Goal: Task Accomplishment & Management: Manage account settings

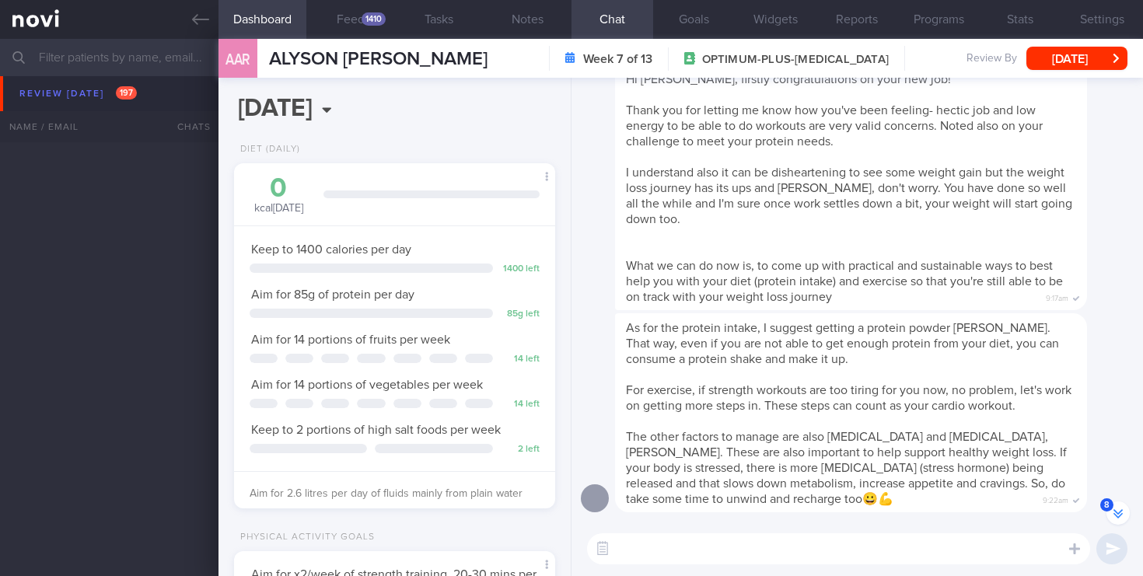
scroll to position [-537, 0]
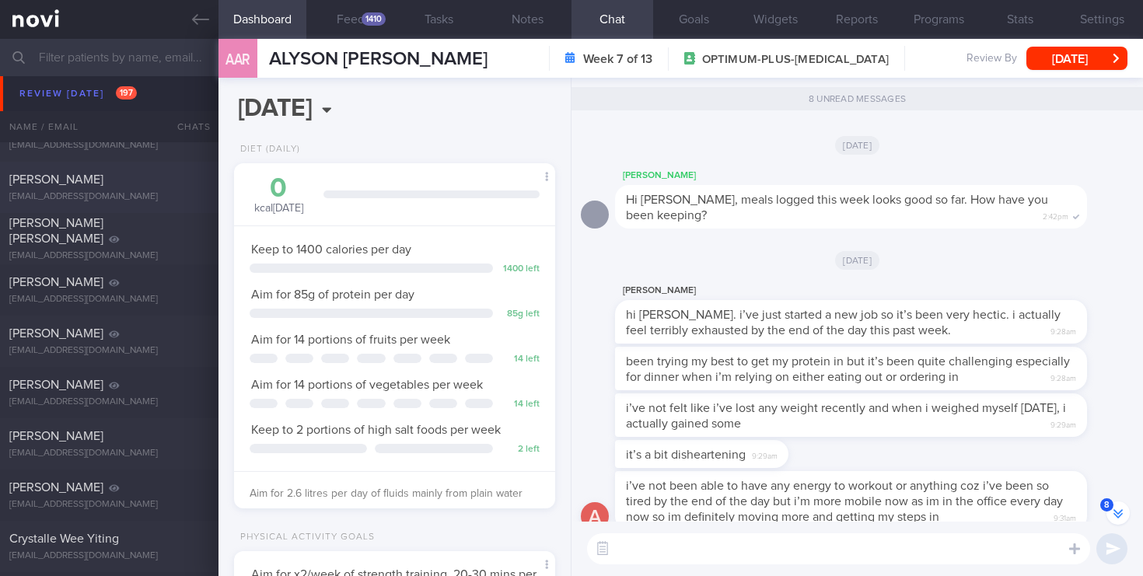
click at [113, 188] on div "[PERSON_NAME] [EMAIL_ADDRESS][DOMAIN_NAME]" at bounding box center [109, 187] width 218 height 31
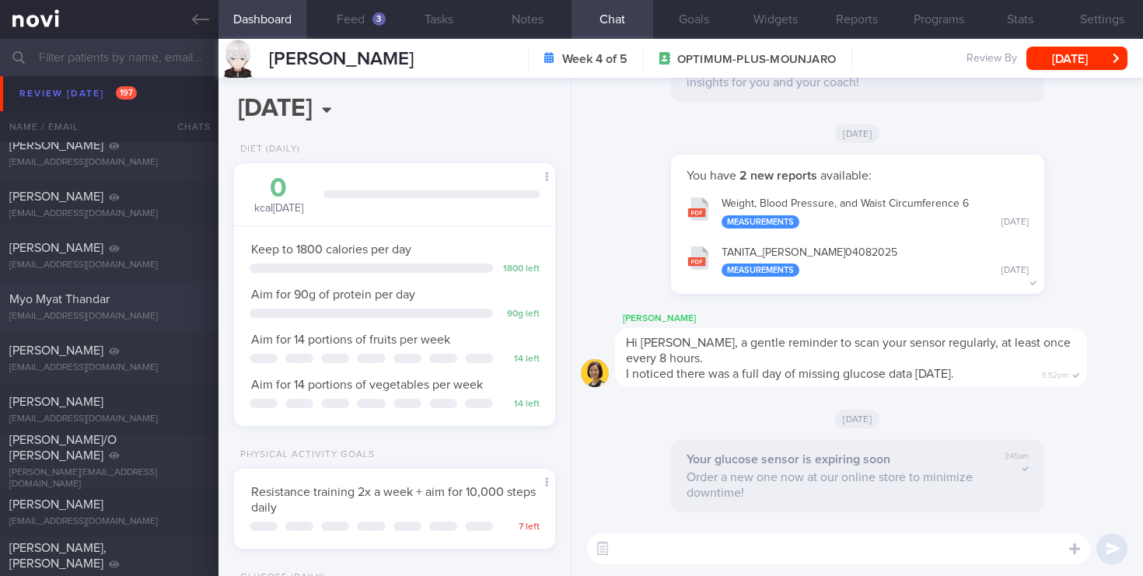
scroll to position [2403, 0]
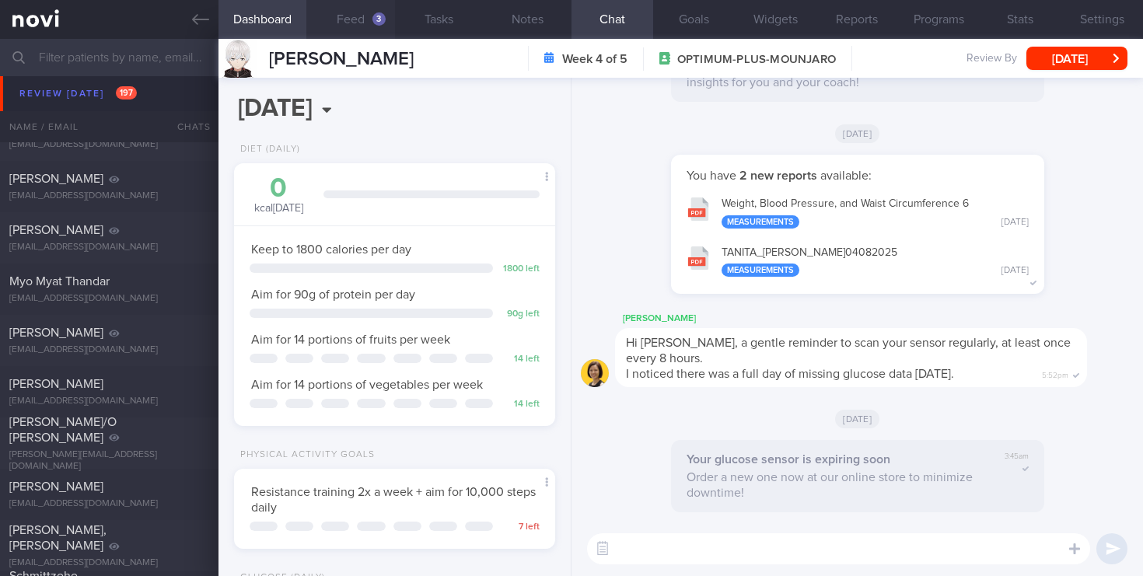
click at [361, 29] on button "Feed 3" at bounding box center [350, 19] width 89 height 39
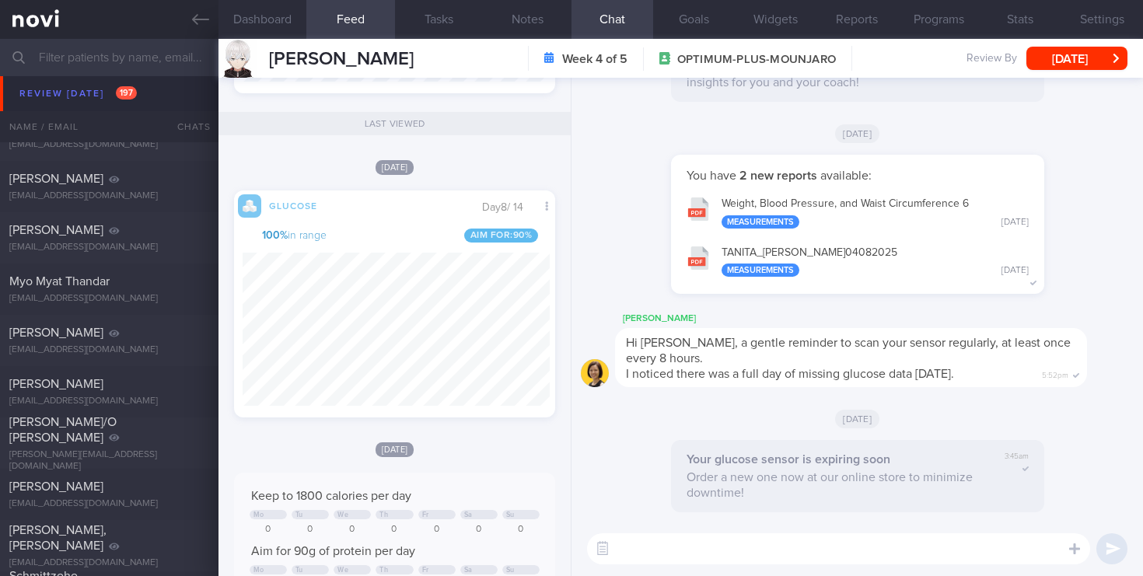
scroll to position [206, 307]
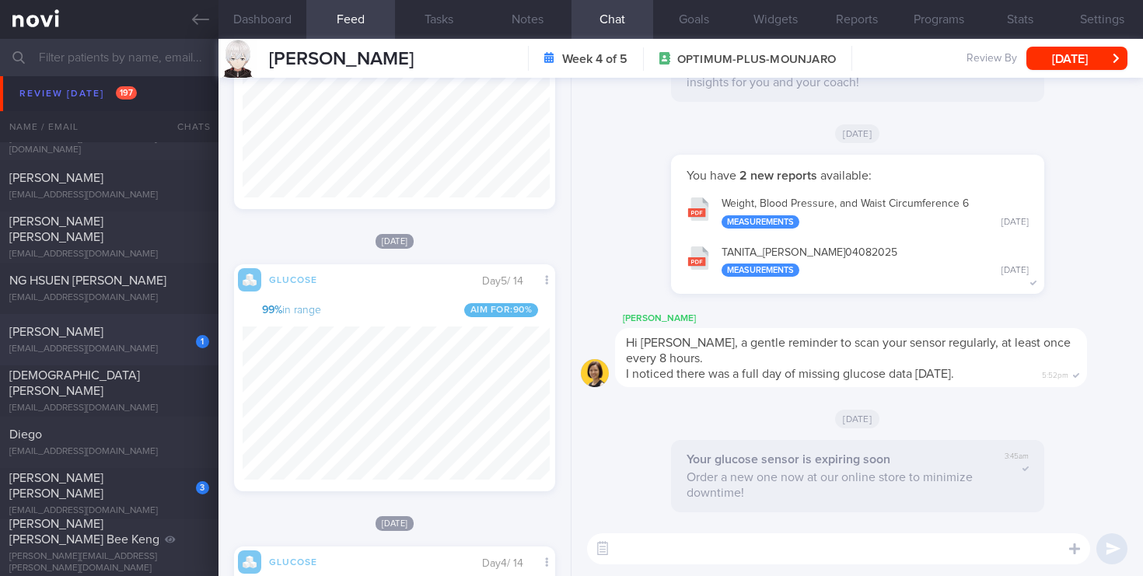
click at [126, 354] on div "[EMAIL_ADDRESS][DOMAIN_NAME]" at bounding box center [109, 350] width 200 height 12
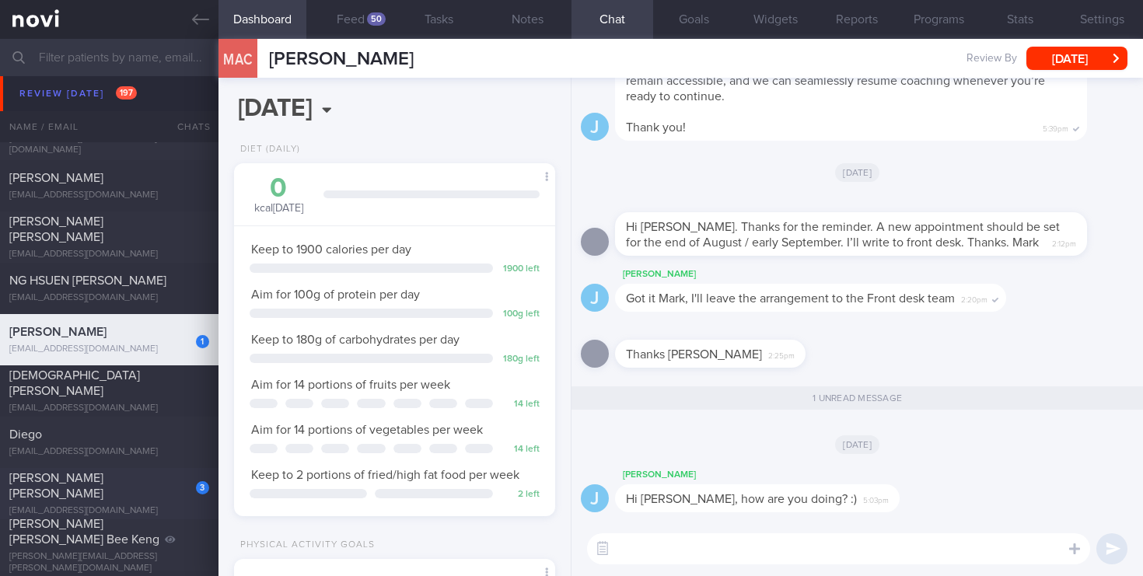
click at [103, 491] on span "[PERSON_NAME] [PERSON_NAME]" at bounding box center [56, 486] width 94 height 28
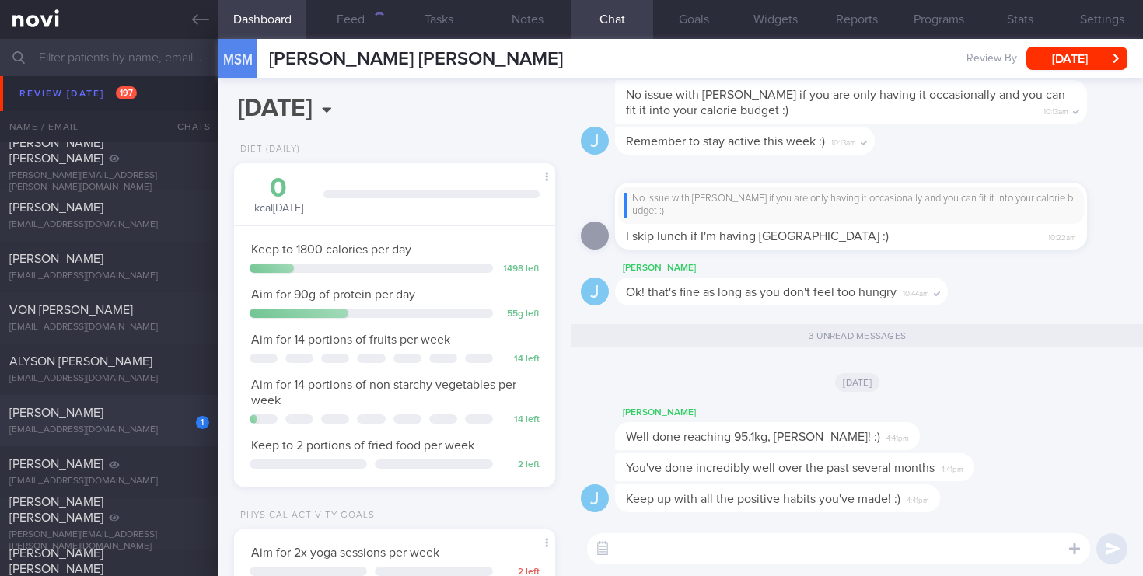
click at [129, 442] on div "1 [PERSON_NAME] [EMAIL_ADDRESS][DOMAIN_NAME] [DATE] [DATE] OPTIMUM-PLUS-[MEDICA…" at bounding box center [571, 420] width 1143 height 51
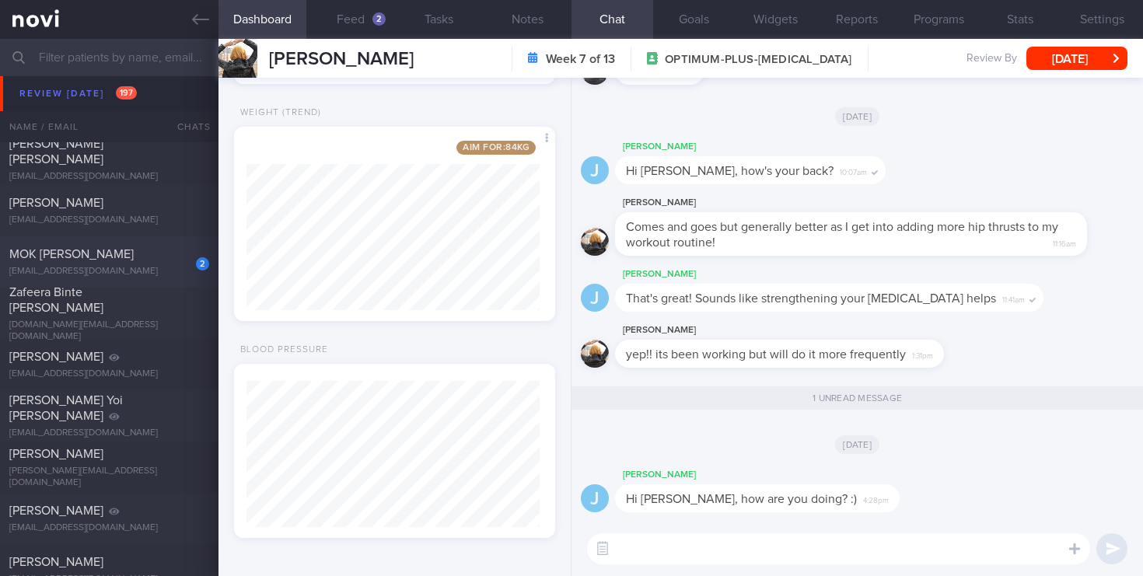
click at [168, 268] on div "[EMAIL_ADDRESS][DOMAIN_NAME]" at bounding box center [109, 272] width 200 height 12
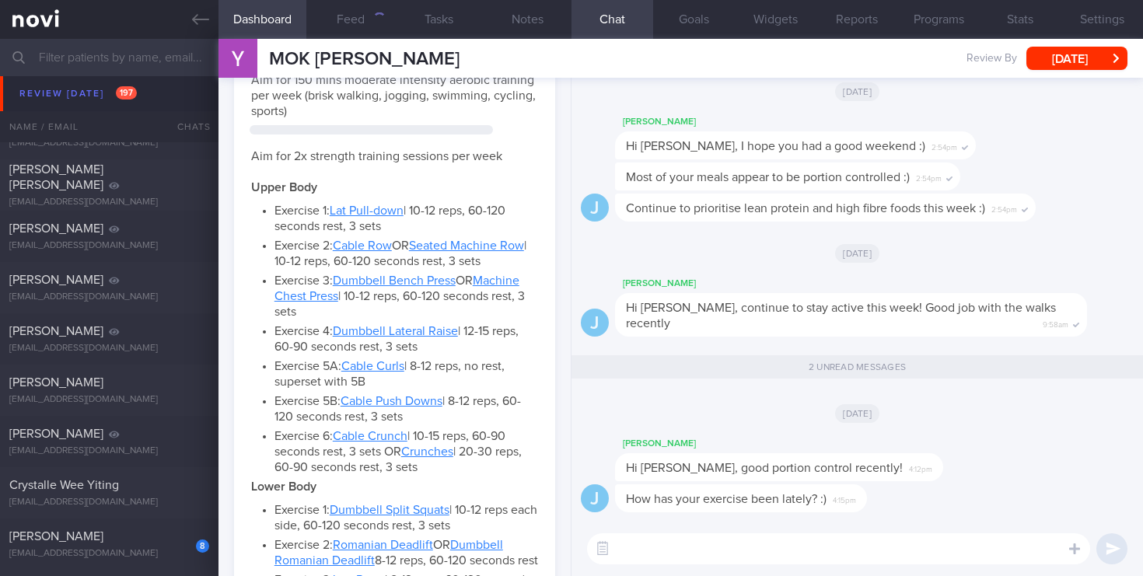
click at [150, 449] on div "[PERSON_NAME] [EMAIL_ADDRESS][DOMAIN_NAME] [DATE][DATE] OPTIMUM-PLUS-MOUNJARO" at bounding box center [571, 441] width 1143 height 51
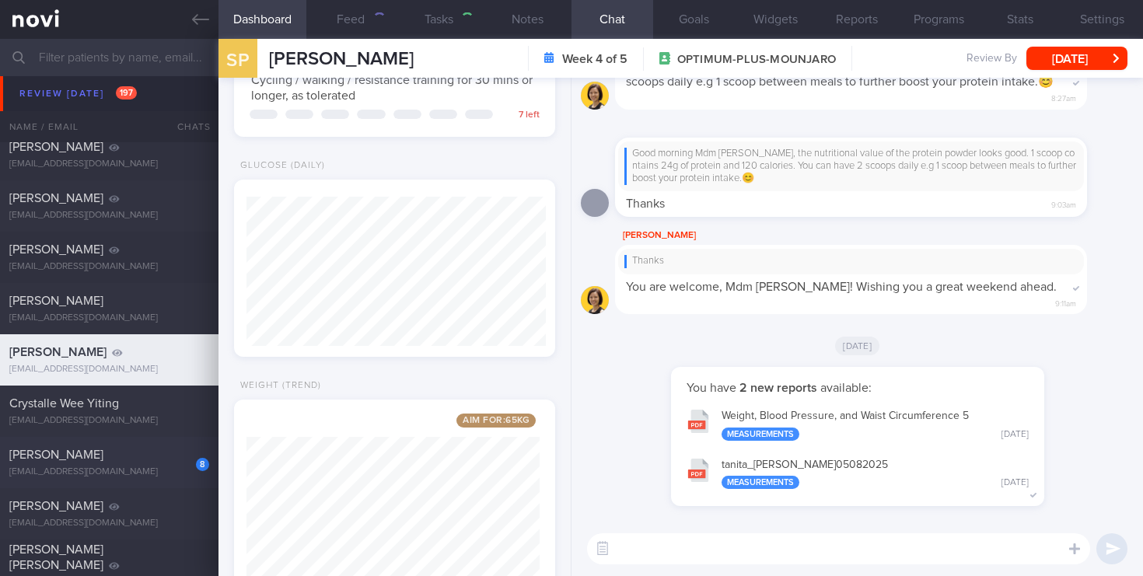
click at [152, 453] on div "[PERSON_NAME]" at bounding box center [107, 455] width 196 height 16
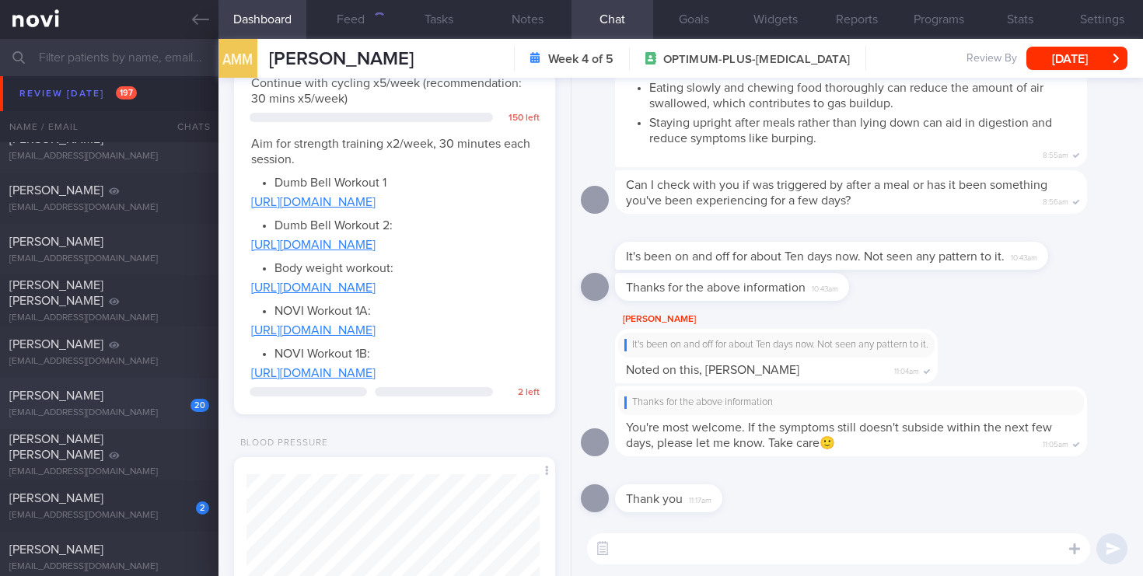
click at [161, 407] on div "[EMAIL_ADDRESS][DOMAIN_NAME]" at bounding box center [109, 413] width 200 height 12
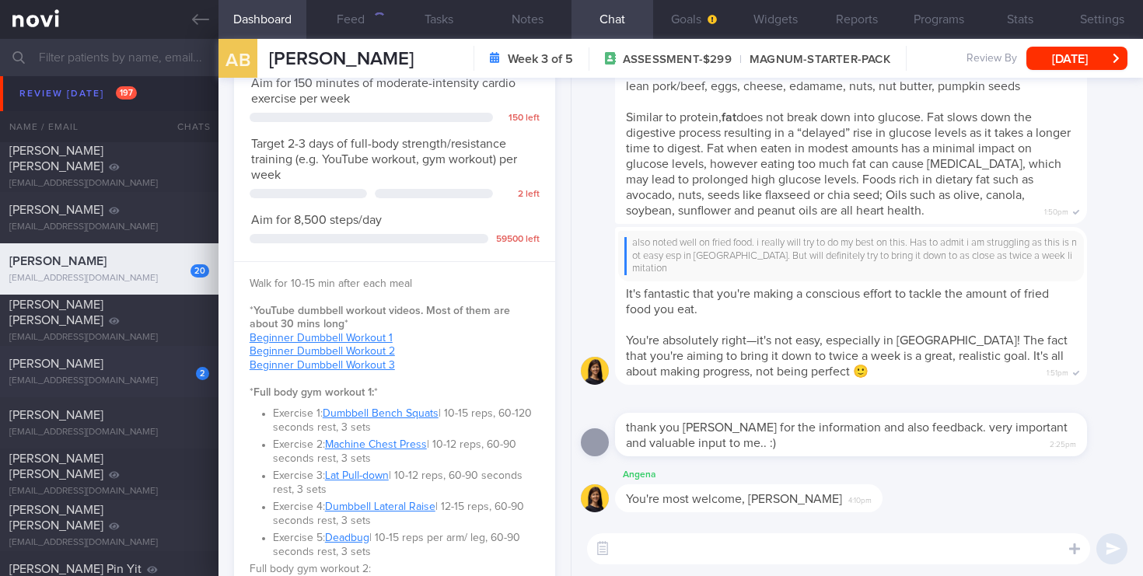
click at [168, 376] on div "[EMAIL_ADDRESS][DOMAIN_NAME]" at bounding box center [109, 382] width 200 height 12
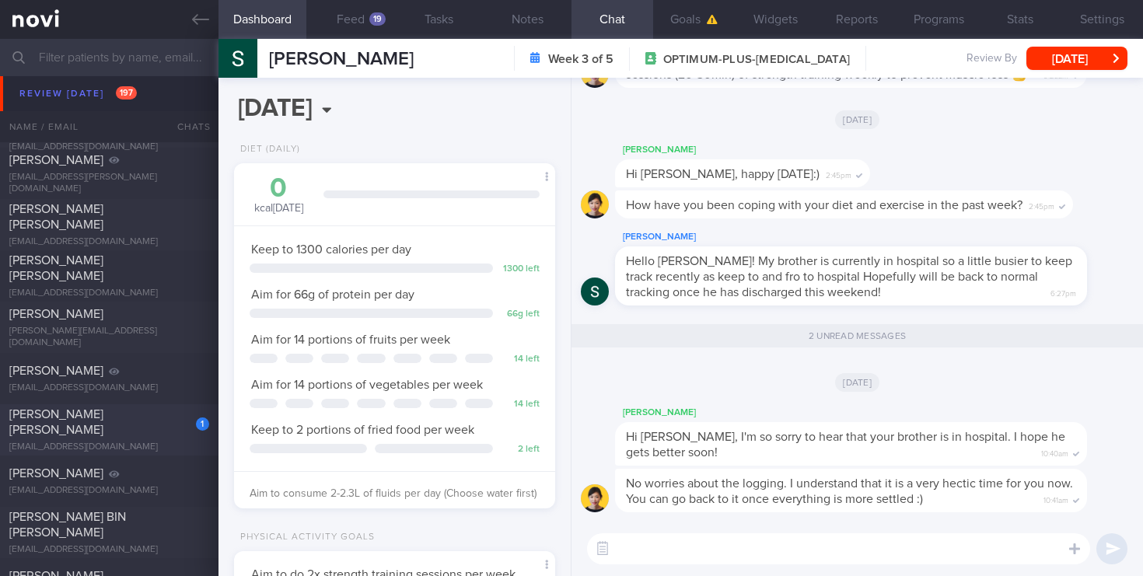
click at [103, 425] on span "[PERSON_NAME] [PERSON_NAME]" at bounding box center [56, 422] width 94 height 28
select select "7"
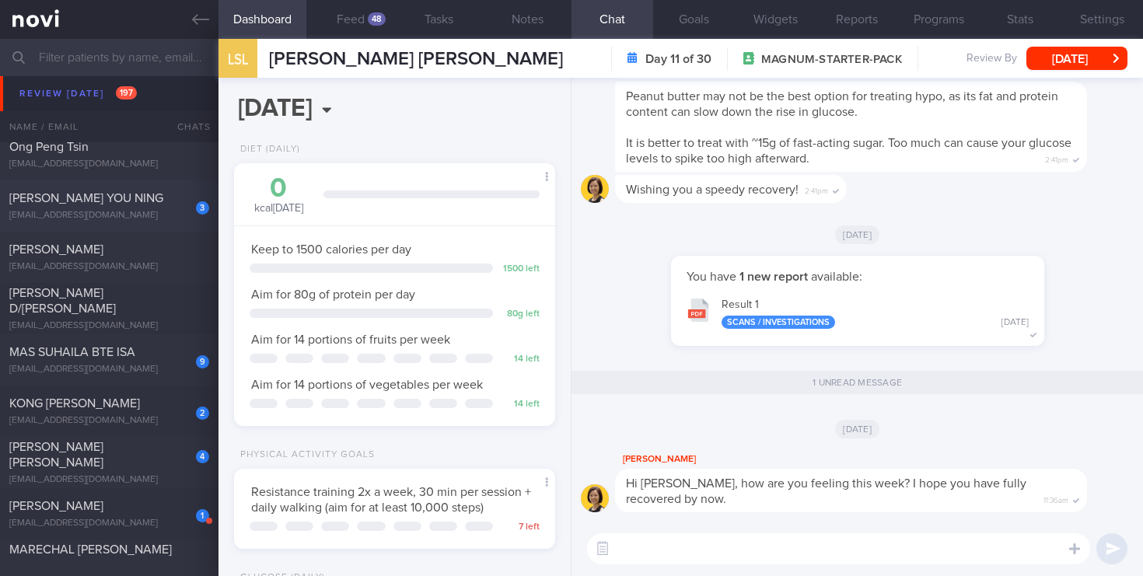
click at [149, 194] on span "[PERSON_NAME] YOU NING" at bounding box center [86, 198] width 154 height 12
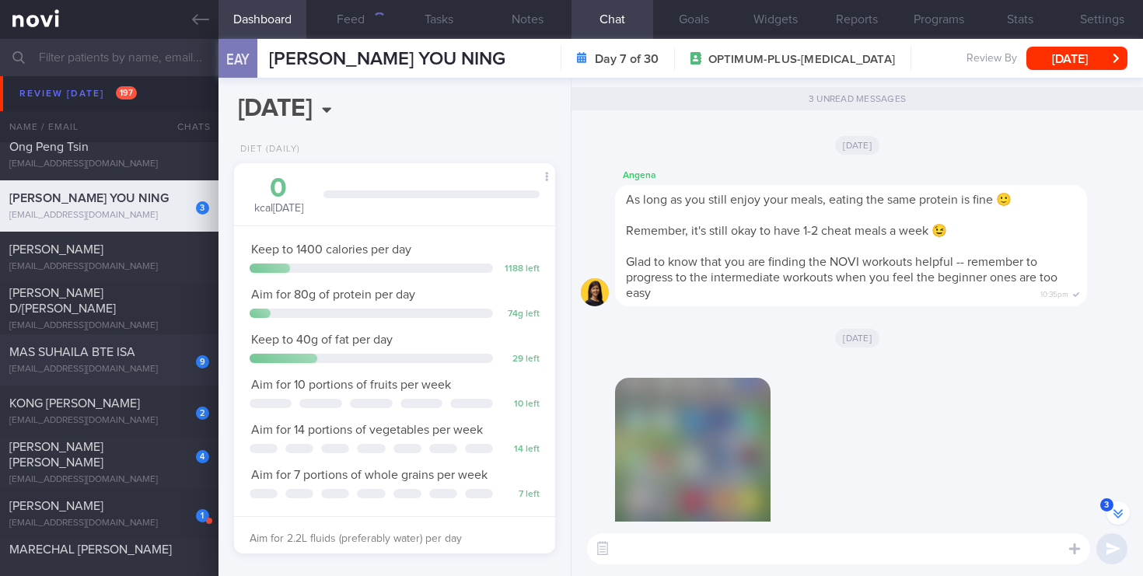
click at [135, 373] on div "[EMAIL_ADDRESS][DOMAIN_NAME]" at bounding box center [109, 370] width 200 height 12
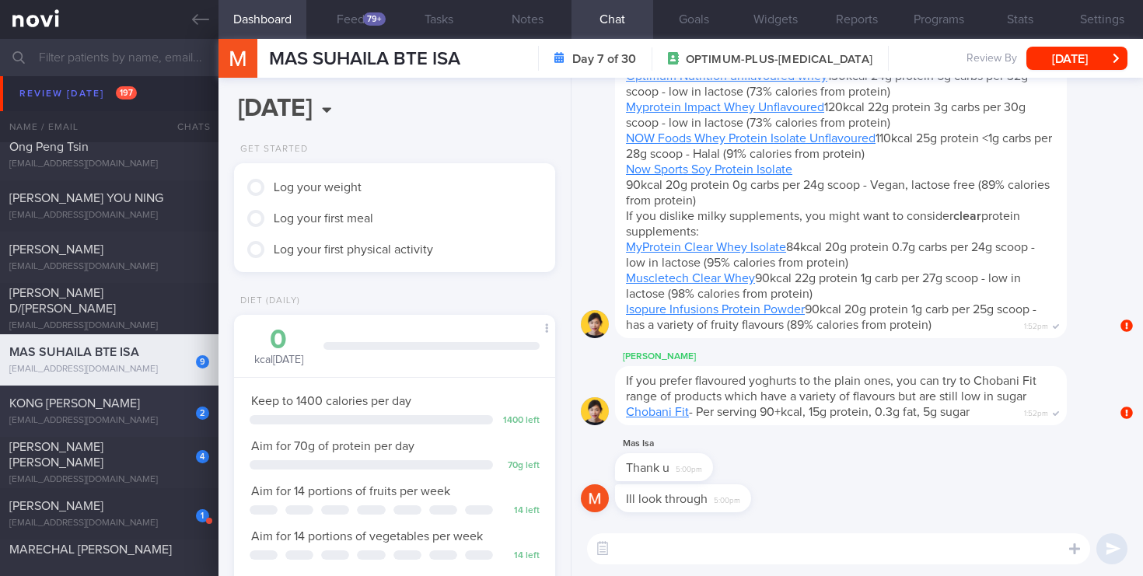
click at [166, 421] on div "[EMAIL_ADDRESS][DOMAIN_NAME]" at bounding box center [109, 421] width 200 height 12
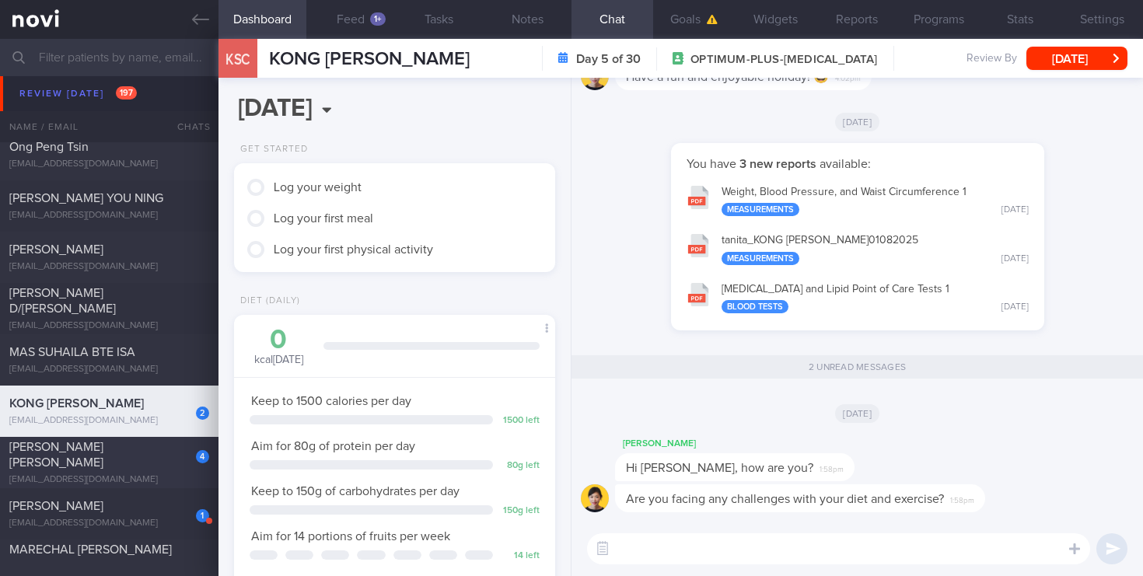
click at [150, 475] on div "[EMAIL_ADDRESS][DOMAIN_NAME]" at bounding box center [109, 480] width 200 height 12
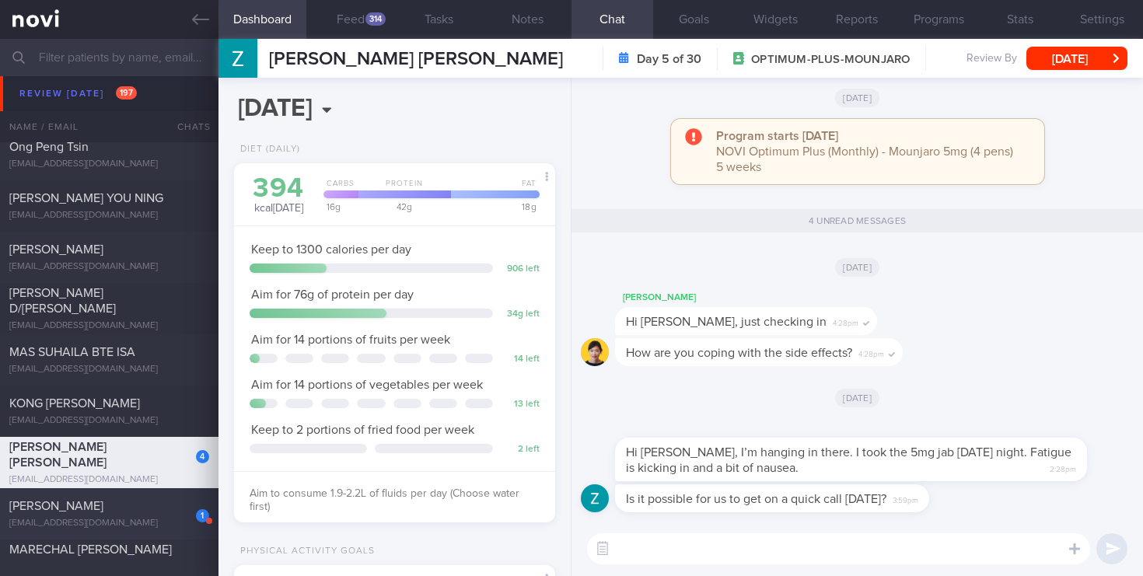
click at [172, 526] on div "[EMAIL_ADDRESS][DOMAIN_NAME]" at bounding box center [109, 524] width 200 height 12
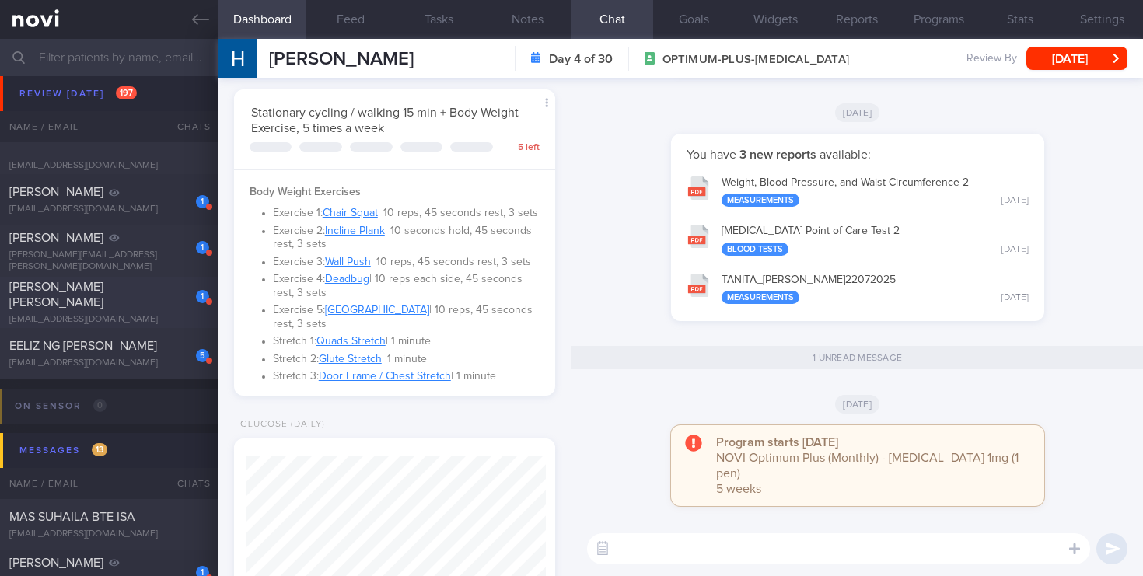
click at [201, 303] on div "1" at bounding box center [202, 296] width 13 height 13
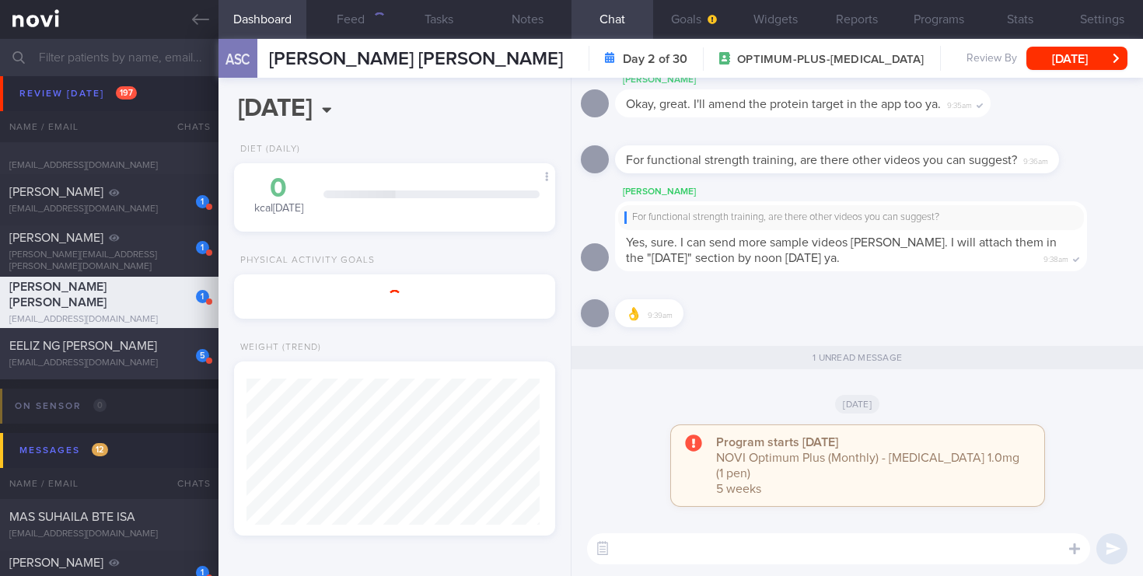
click at [142, 345] on div "EELIZ NG [PERSON_NAME]" at bounding box center [107, 346] width 196 height 16
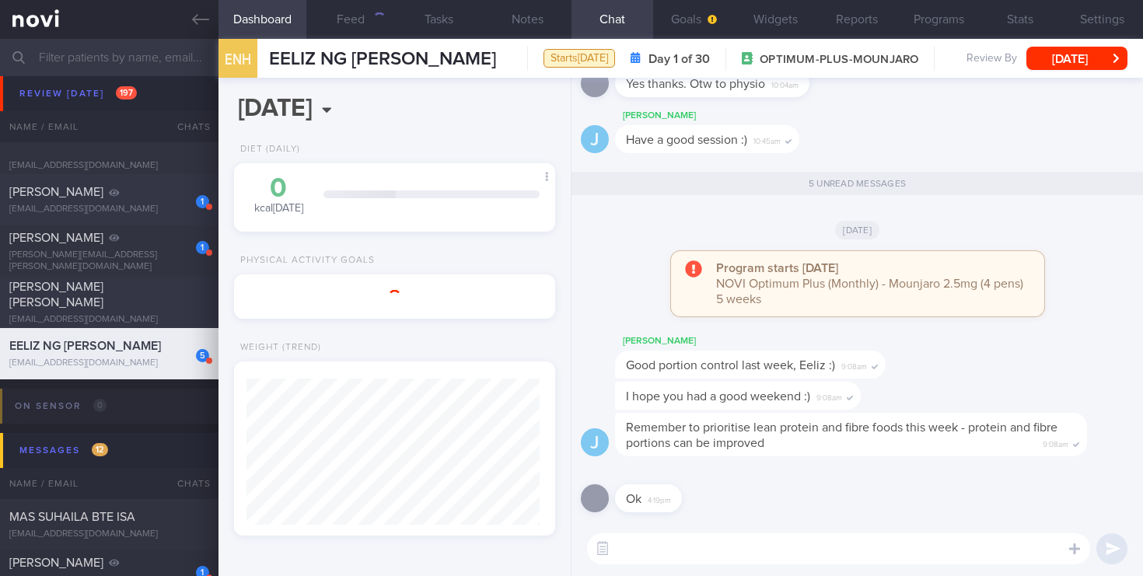
click at [140, 201] on div "1 [PERSON_NAME] [EMAIL_ADDRESS][DOMAIN_NAME]" at bounding box center [109, 199] width 218 height 31
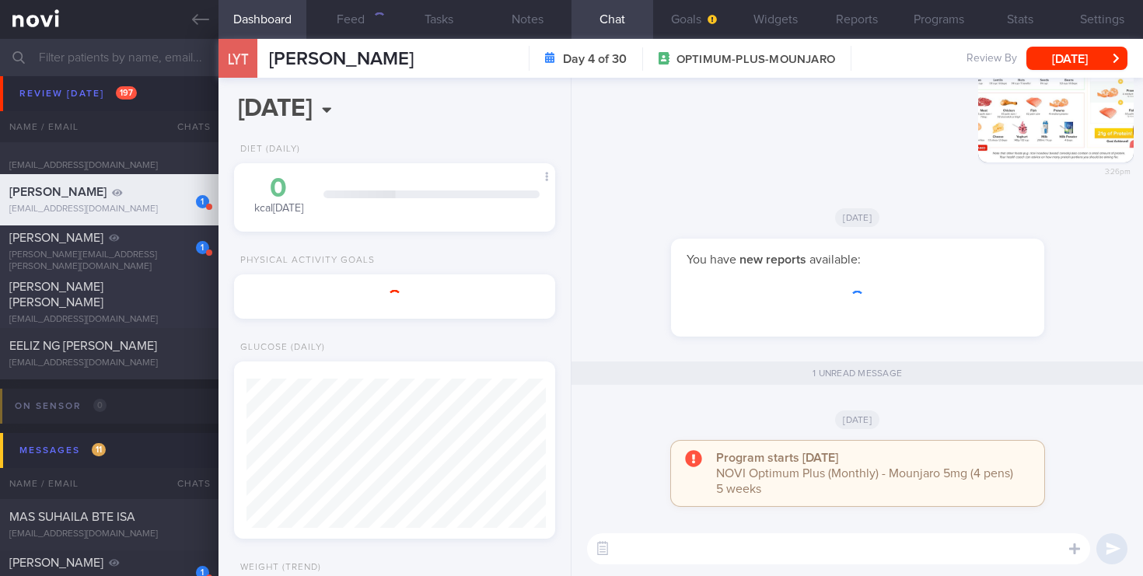
click at [191, 246] on div "1" at bounding box center [192, 242] width 34 height 24
